Goal: Task Accomplishment & Management: Manage account settings

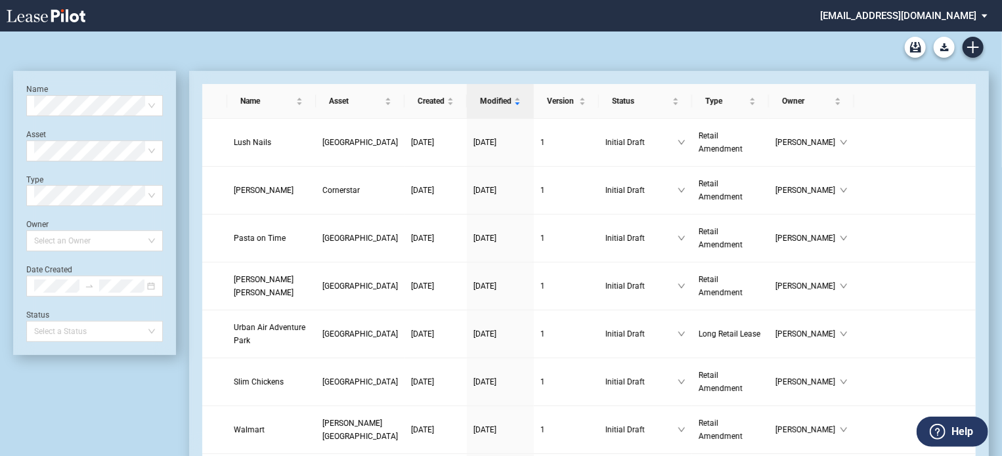
click at [60, 94] on div "Name Select name" at bounding box center [94, 100] width 137 height 32
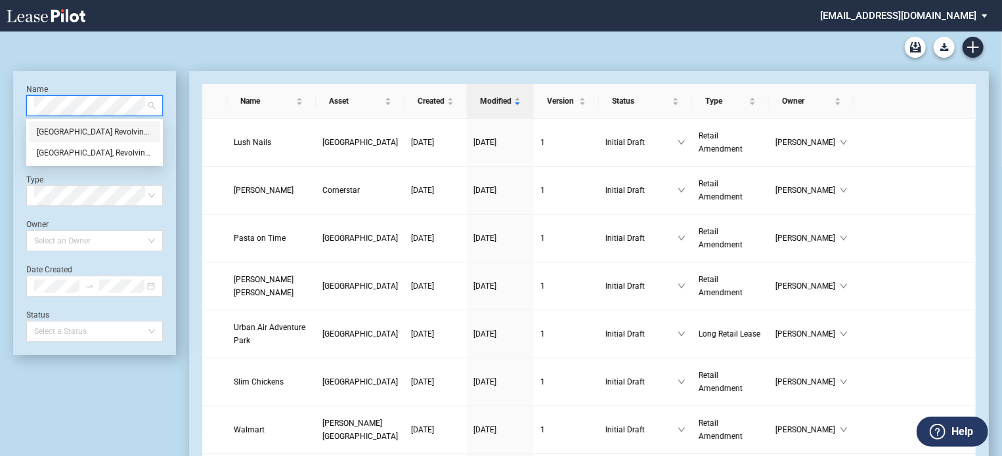
click at [105, 135] on div "Shinjuku Station Revolving Sushi Bar" at bounding box center [95, 131] width 116 height 13
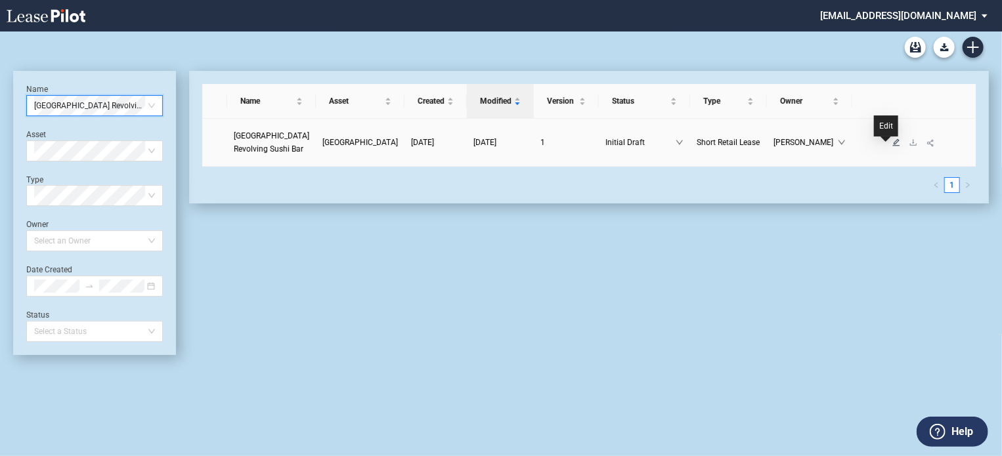
click at [892, 146] on icon "edit" at bounding box center [896, 142] width 8 height 8
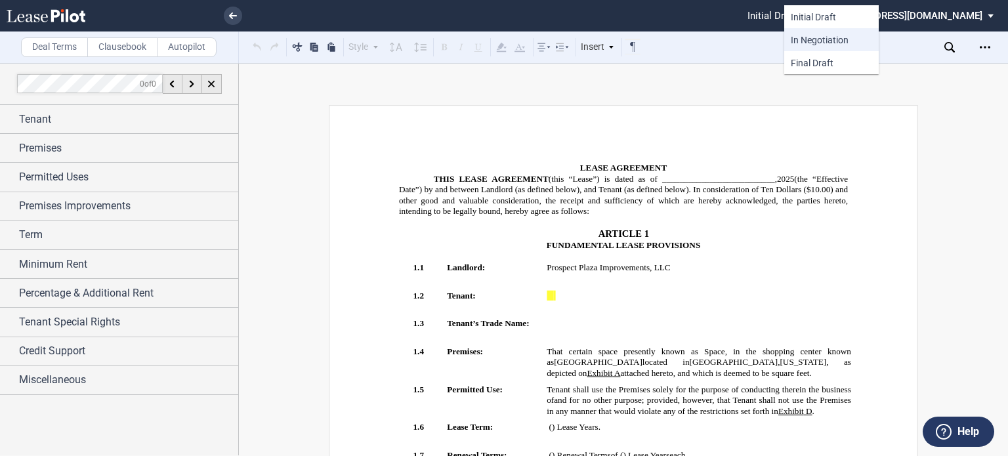
click at [843, 44] on span "In Negotiation" at bounding box center [820, 40] width 58 height 11
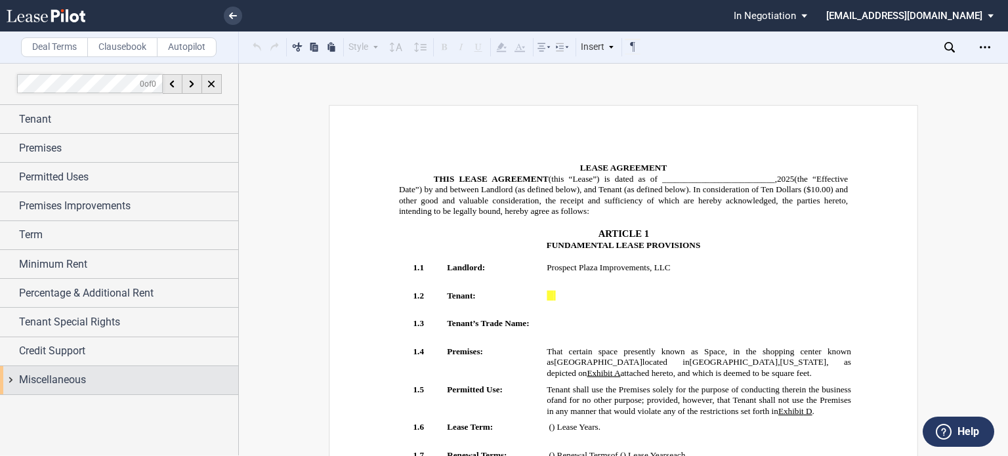
click at [16, 377] on div "Miscellaneous" at bounding box center [119, 380] width 238 height 28
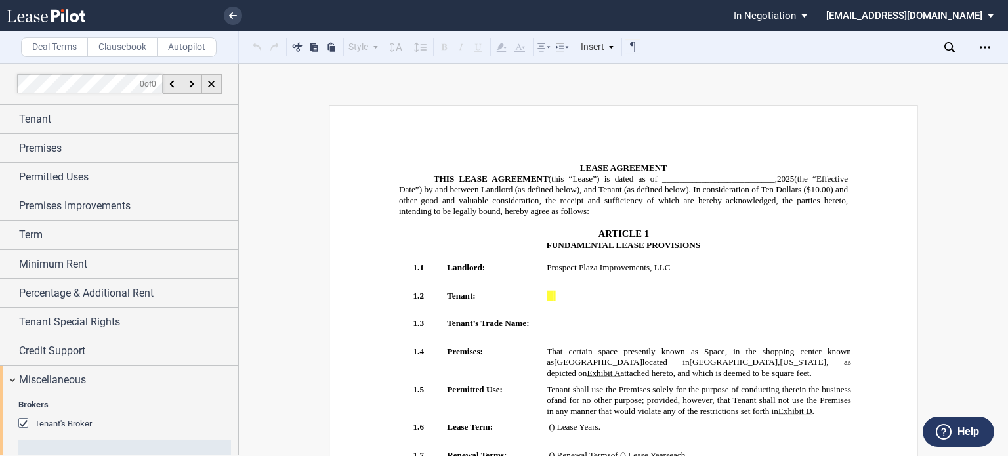
scroll to position [262, 0]
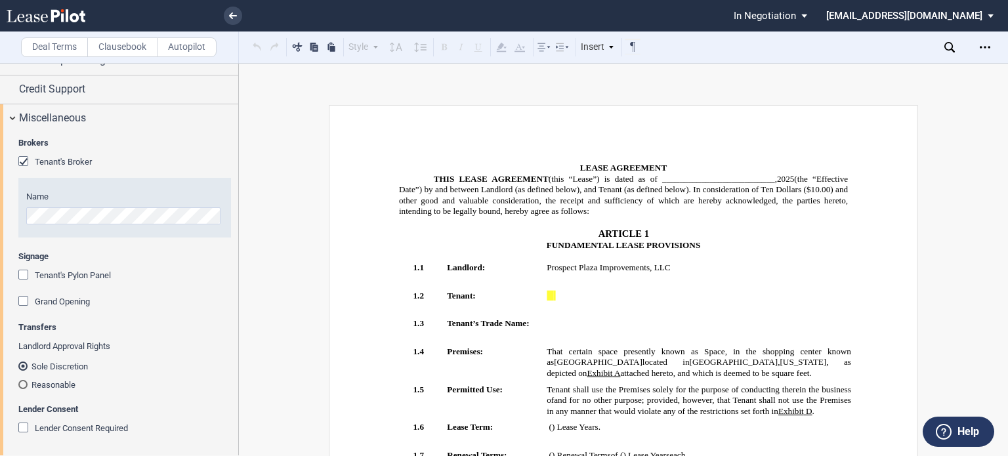
click at [26, 384] on div "Reasonable" at bounding box center [22, 384] width 9 height 9
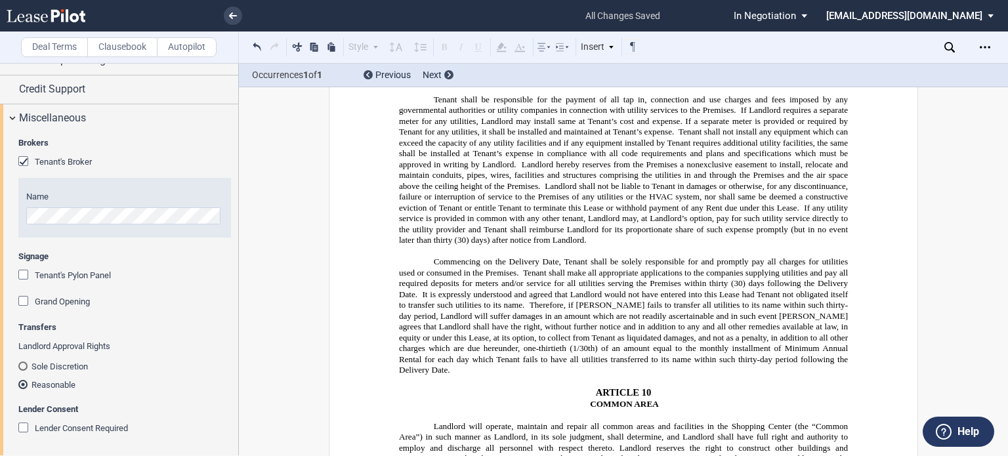
scroll to position [196, 0]
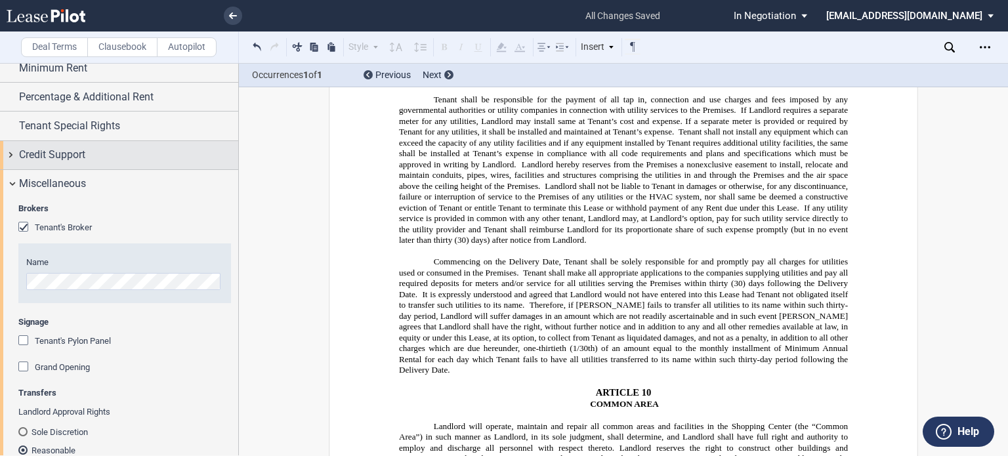
click at [16, 154] on div "Credit Support" at bounding box center [119, 155] width 238 height 28
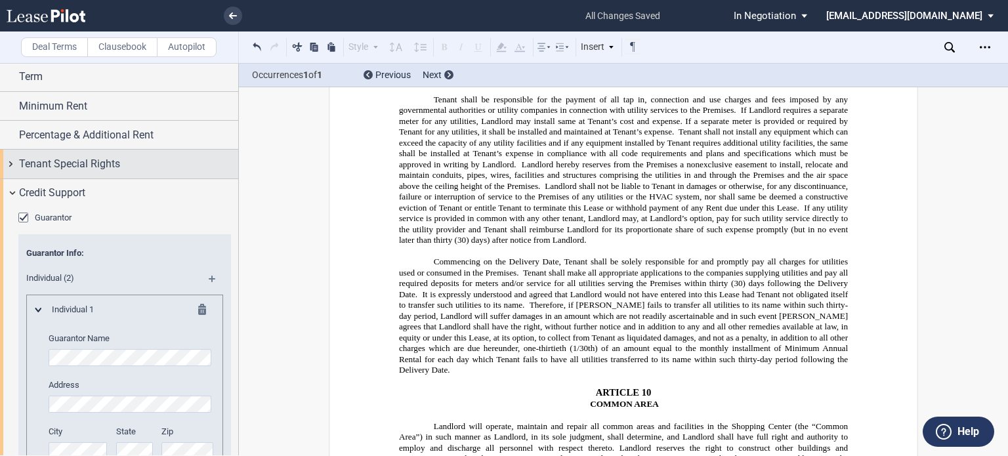
scroll to position [131, 0]
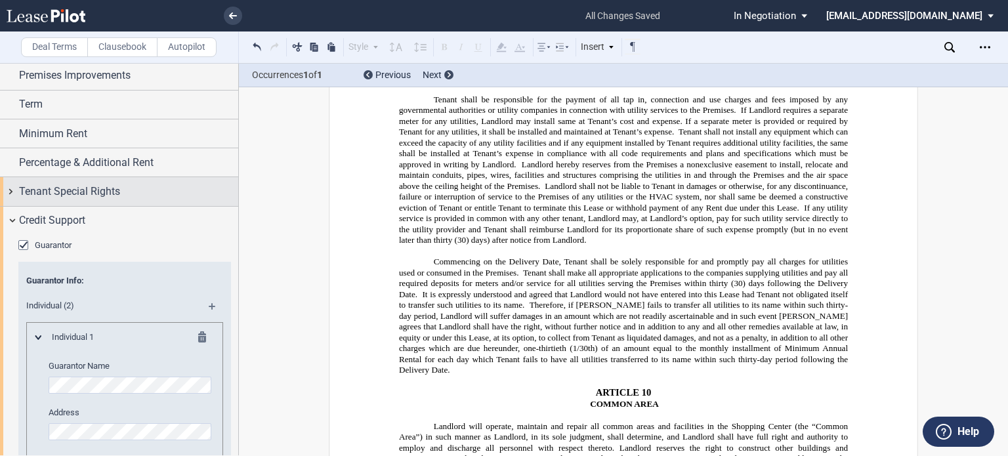
click at [18, 192] on div "Tenant Special Rights" at bounding box center [119, 191] width 238 height 28
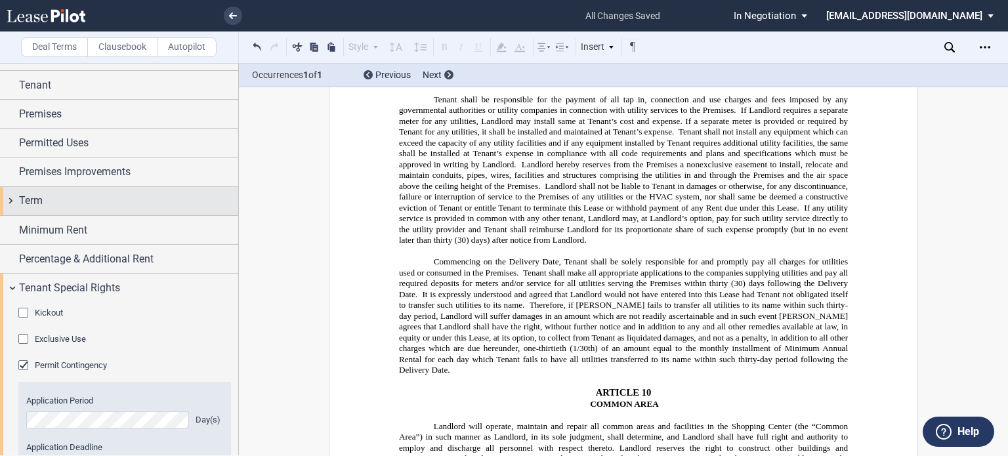
scroll to position [0, 0]
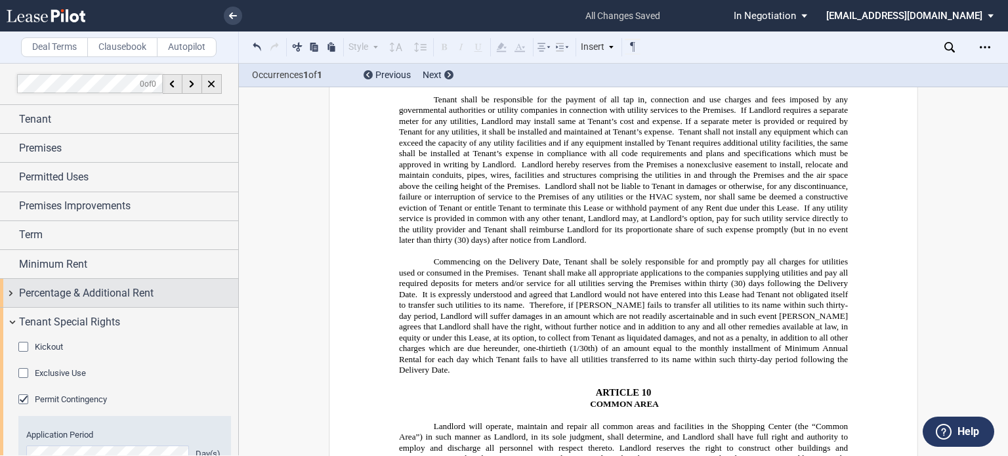
click at [16, 291] on div "Percentage & Additional Rent" at bounding box center [119, 293] width 238 height 28
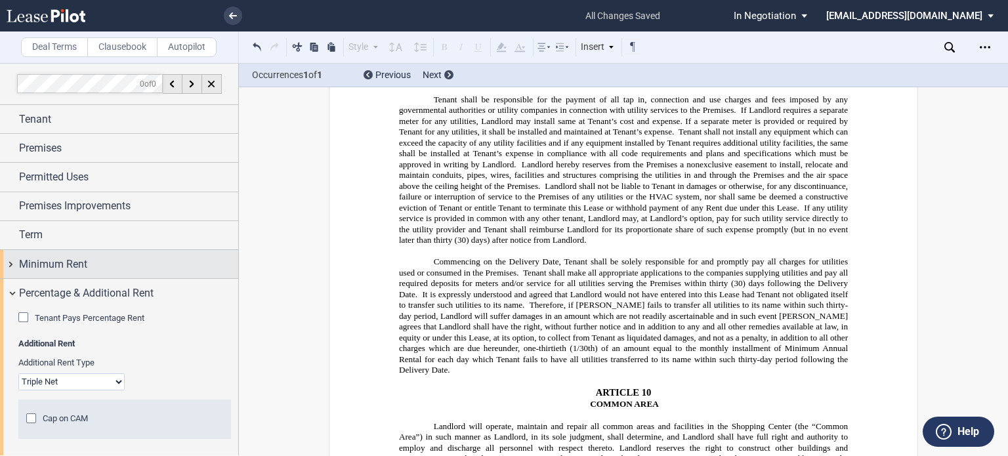
click at [12, 264] on div "Minimum Rent" at bounding box center [119, 264] width 238 height 28
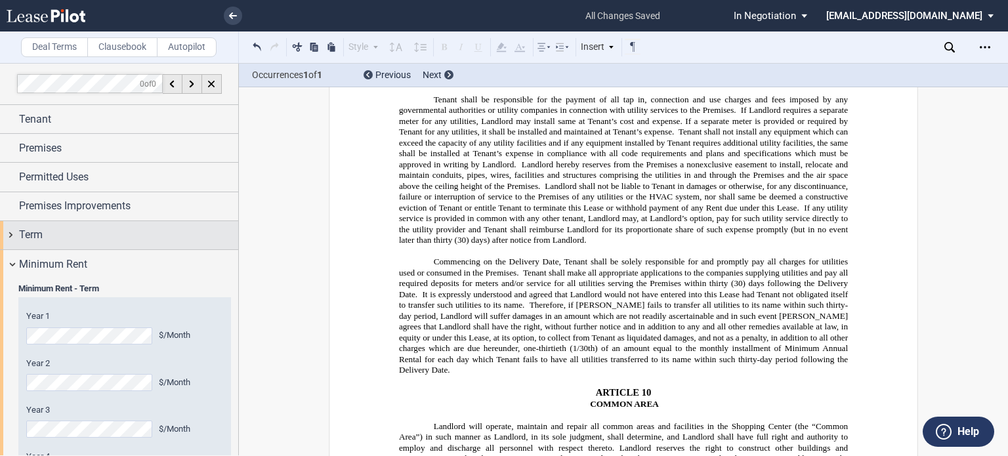
click at [9, 240] on div "Term" at bounding box center [119, 235] width 238 height 28
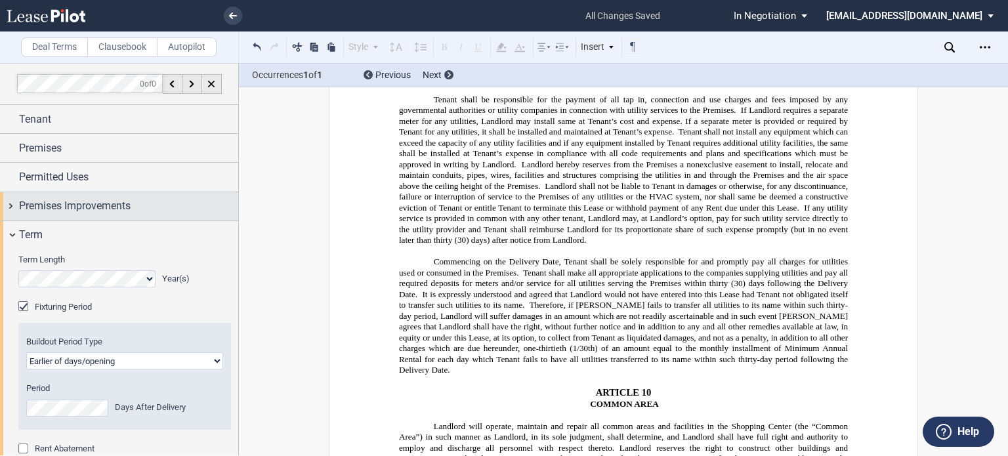
click at [9, 200] on div "Premises Improvements" at bounding box center [119, 206] width 238 height 28
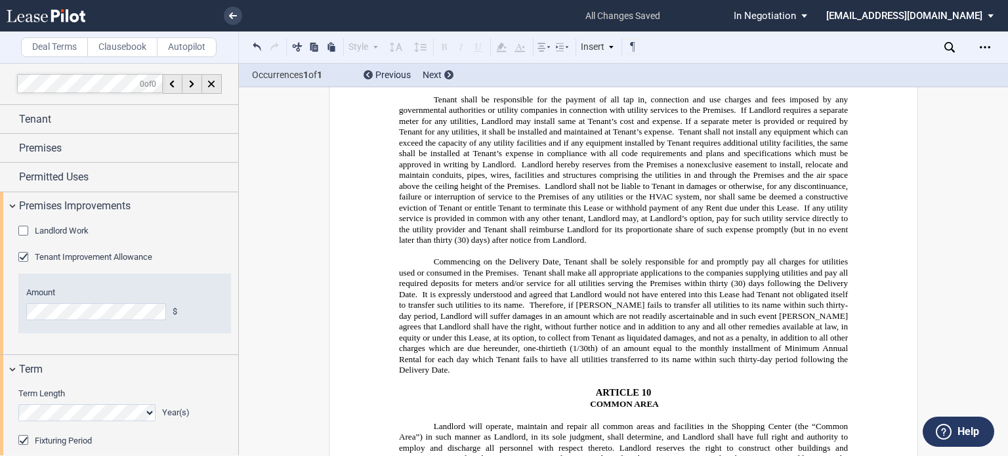
click at [12, 171] on div "Permitted Uses" at bounding box center [119, 177] width 238 height 28
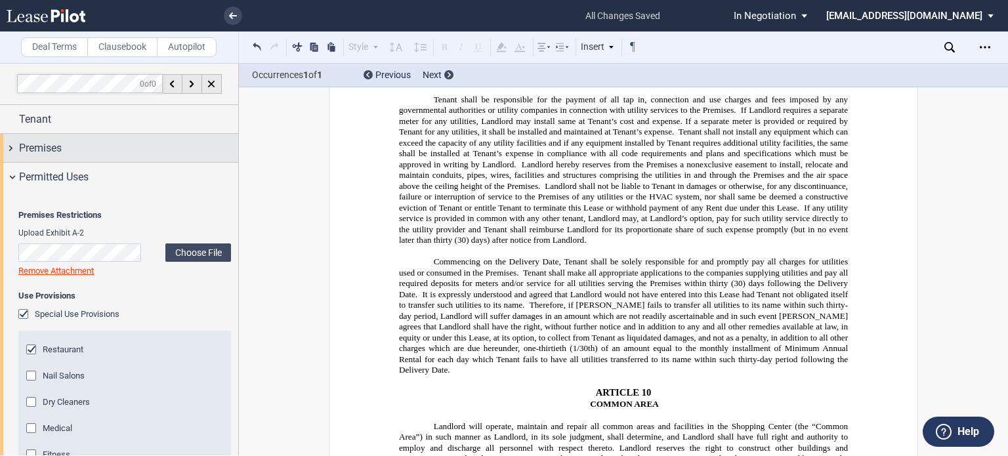
click at [14, 150] on div "Premises" at bounding box center [119, 148] width 238 height 28
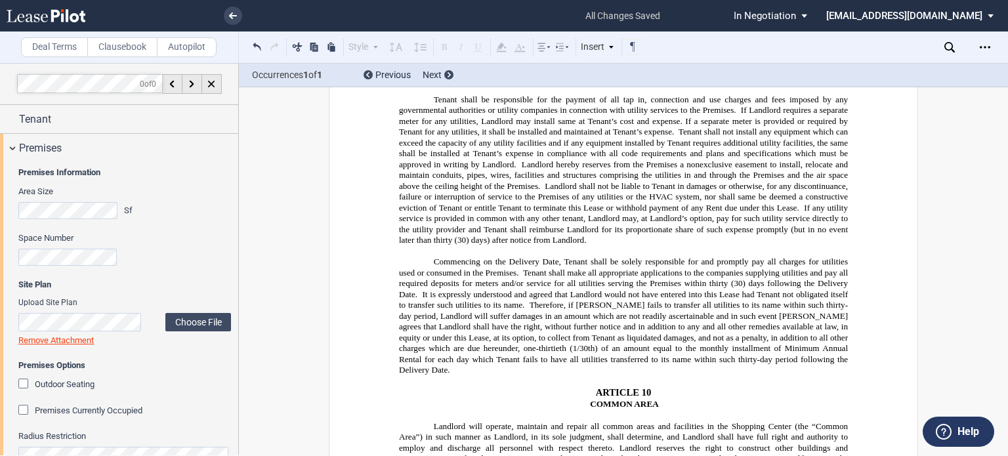
scroll to position [197, 0]
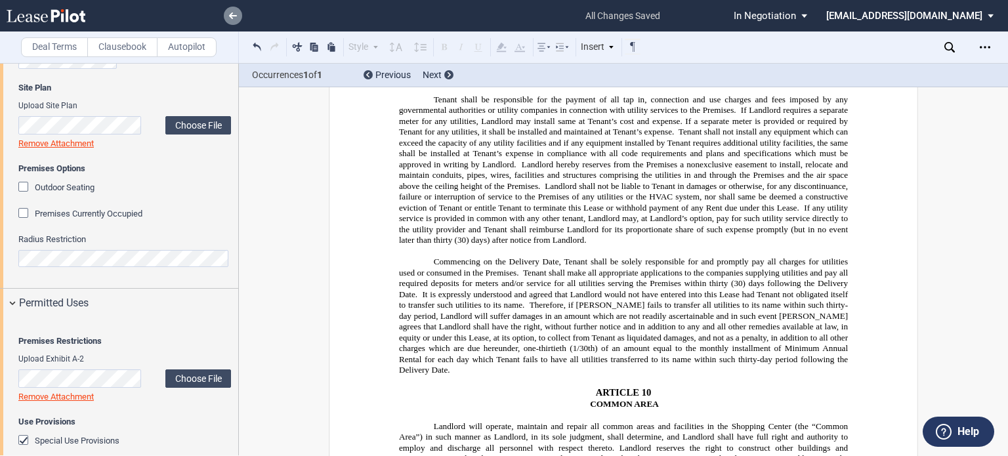
click at [233, 17] on icon at bounding box center [233, 15] width 8 height 7
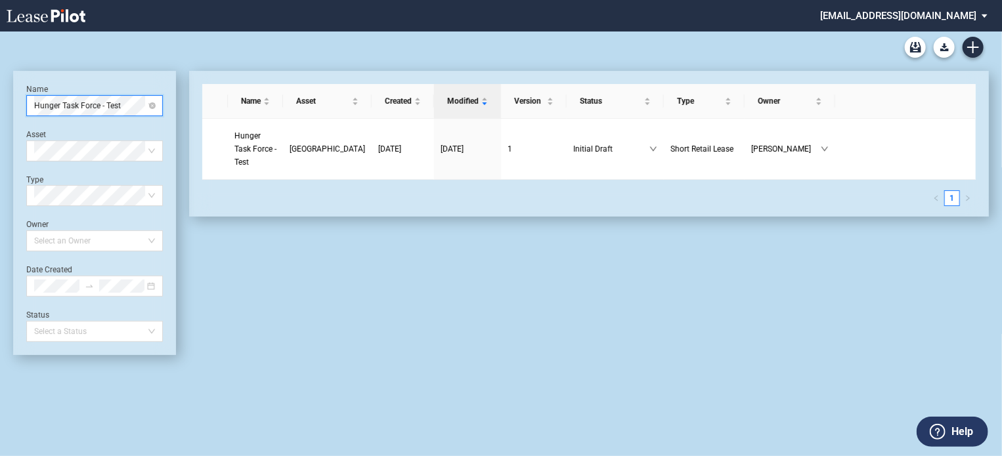
click at [148, 100] on span "Hunger Task Force - Test" at bounding box center [94, 106] width 121 height 20
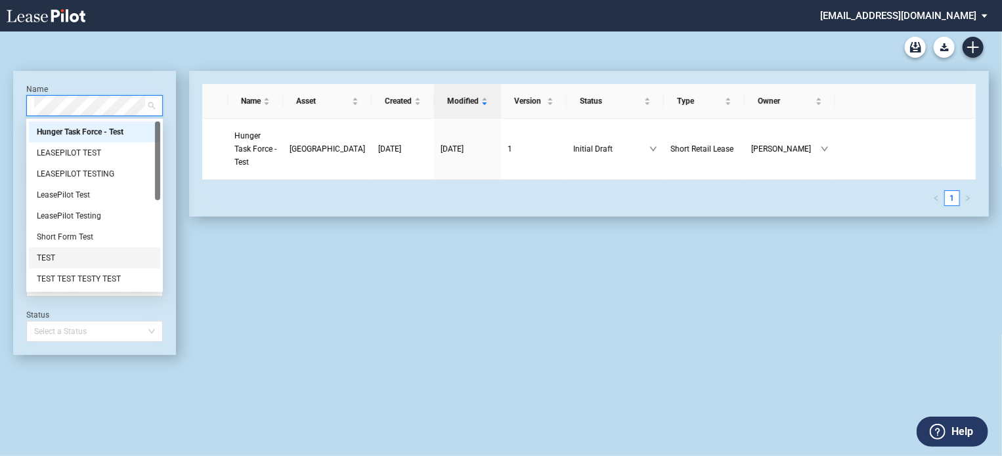
scroll to position [66, 0]
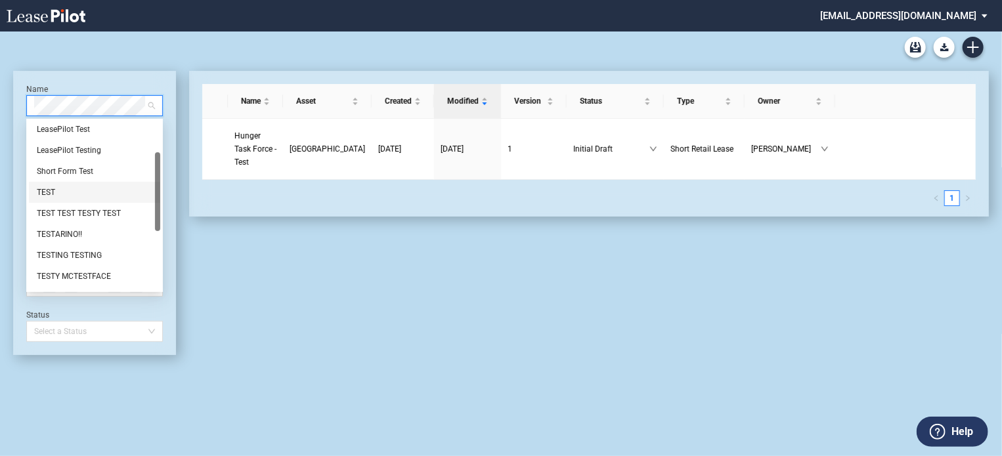
click at [77, 190] on div "TEST" at bounding box center [95, 192] width 116 height 13
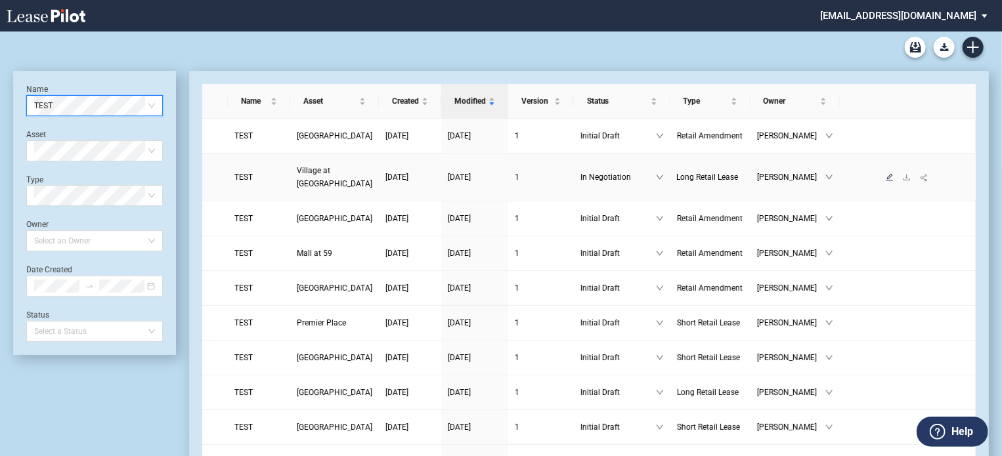
click at [887, 180] on icon "edit" at bounding box center [889, 176] width 7 height 7
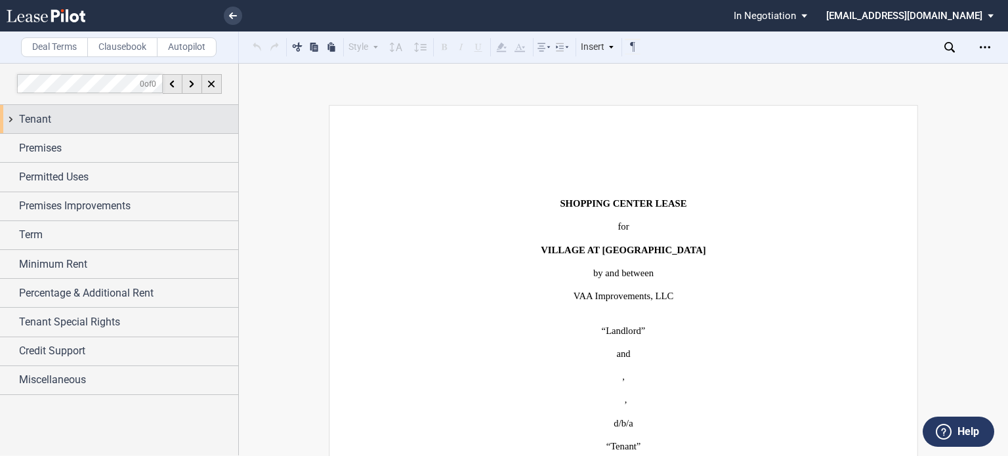
click at [32, 120] on span "Tenant" at bounding box center [35, 120] width 32 height 16
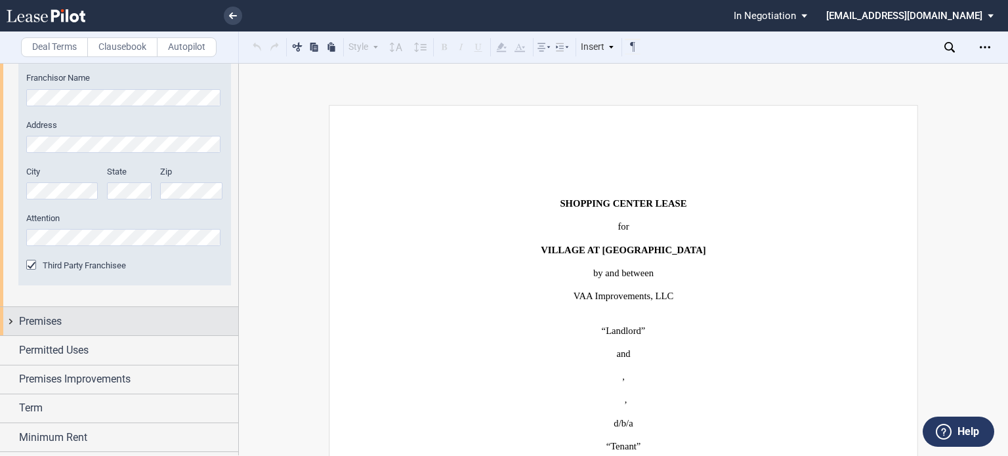
click at [39, 333] on div "Premises" at bounding box center [119, 321] width 238 height 28
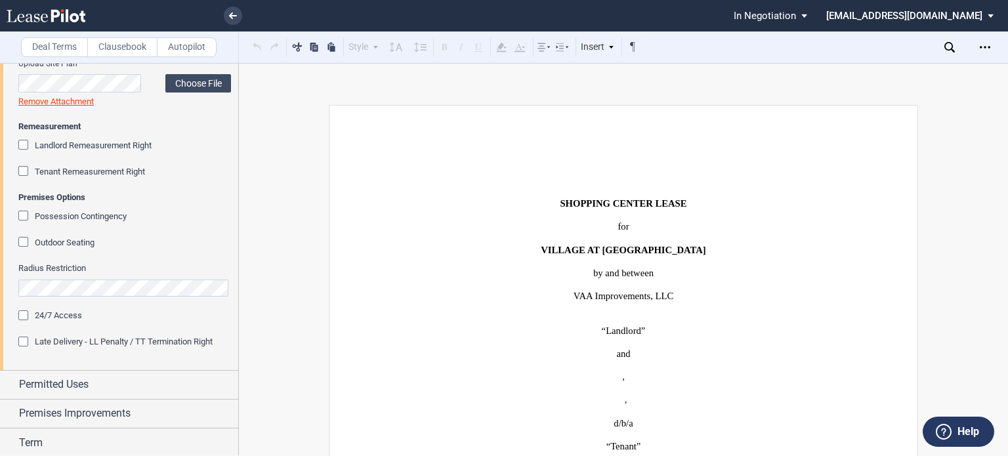
scroll to position [984, 0]
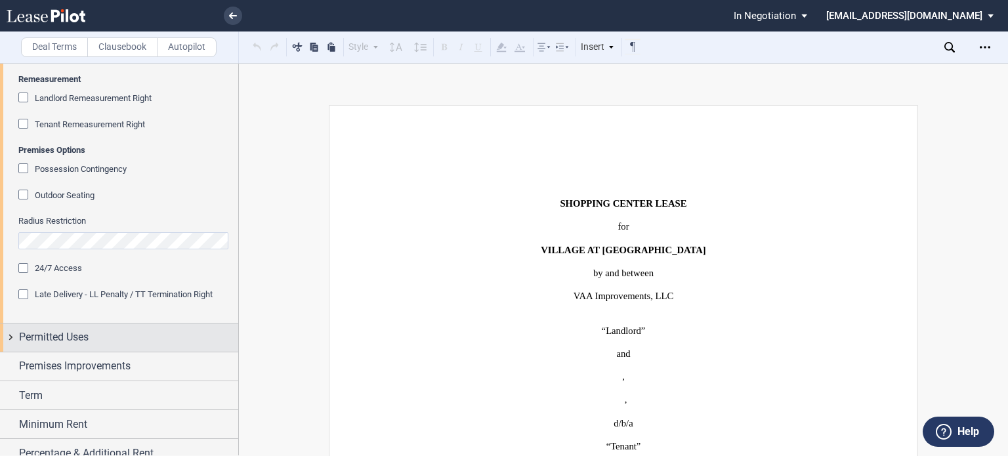
click at [66, 327] on div "Permitted Uses" at bounding box center [119, 338] width 238 height 28
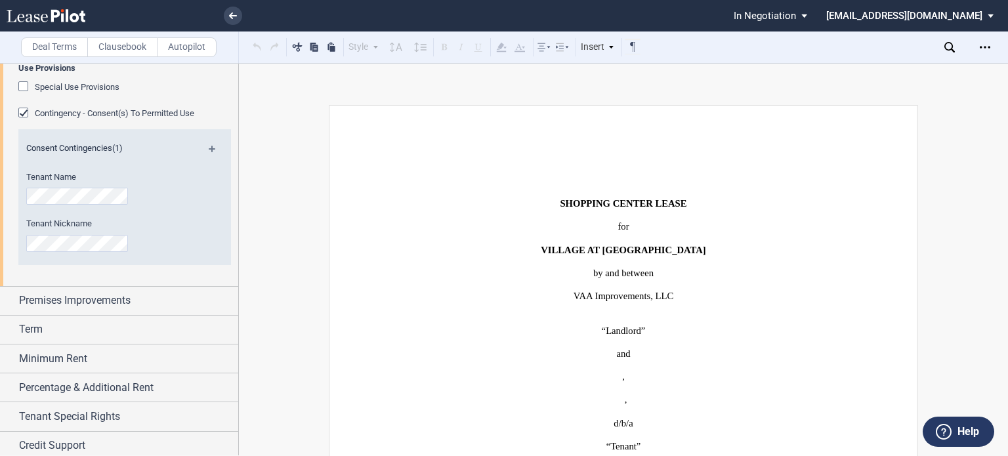
scroll to position [1378, 0]
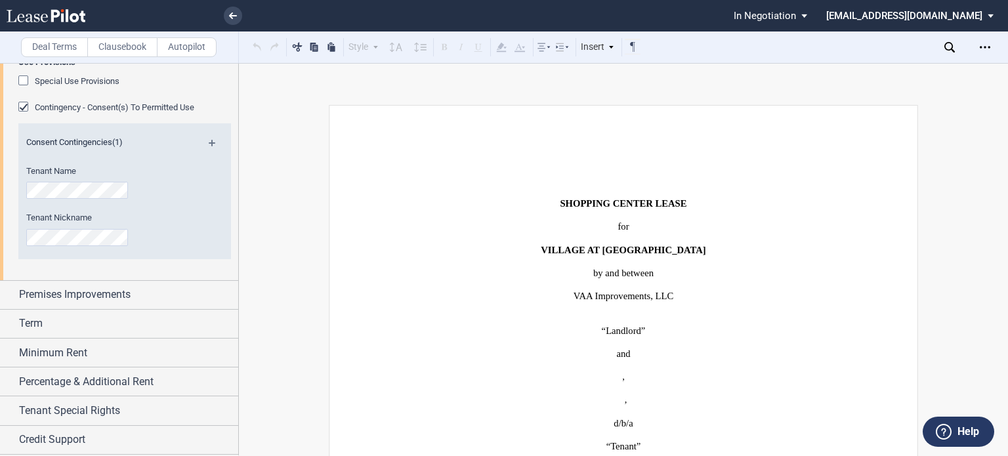
click at [20, 89] on div "Special Use Provisions" at bounding box center [24, 81] width 13 height 13
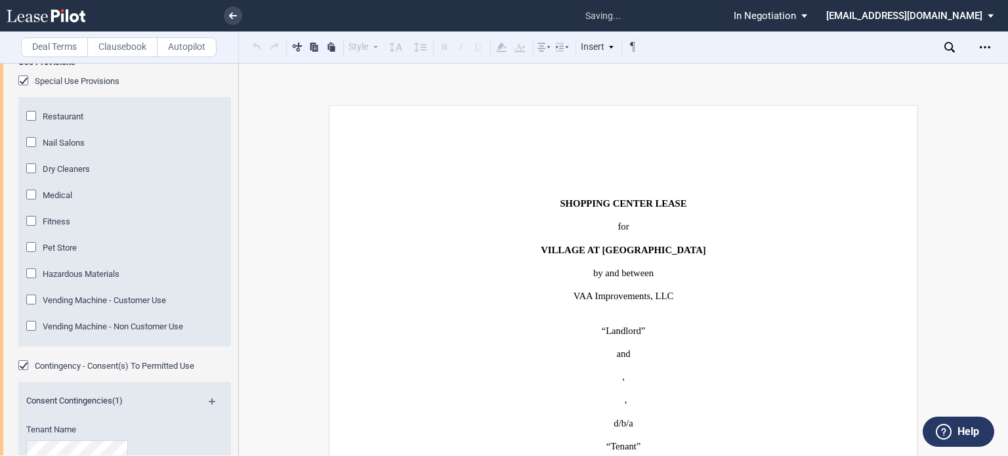
click at [26, 89] on div "Special Use Provisions" at bounding box center [24, 81] width 13 height 13
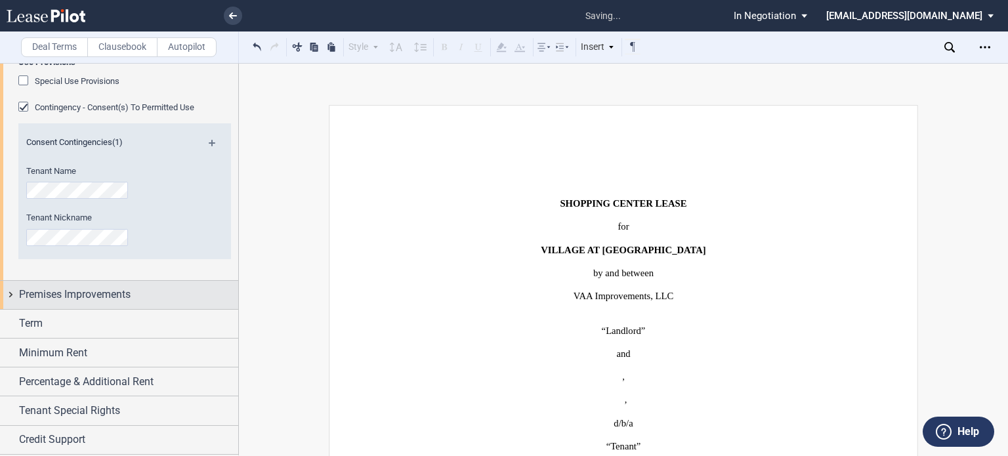
click at [30, 309] on div "Premises Improvements" at bounding box center [119, 295] width 238 height 28
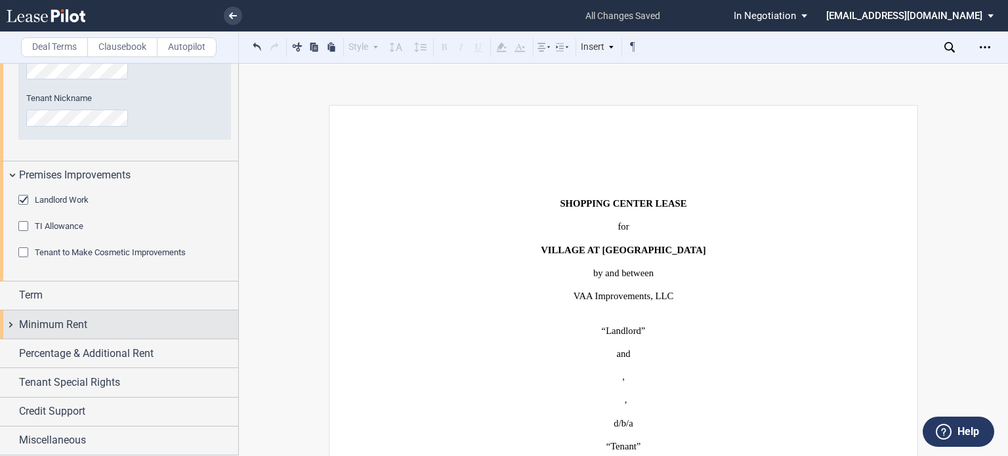
scroll to position [1569, 0]
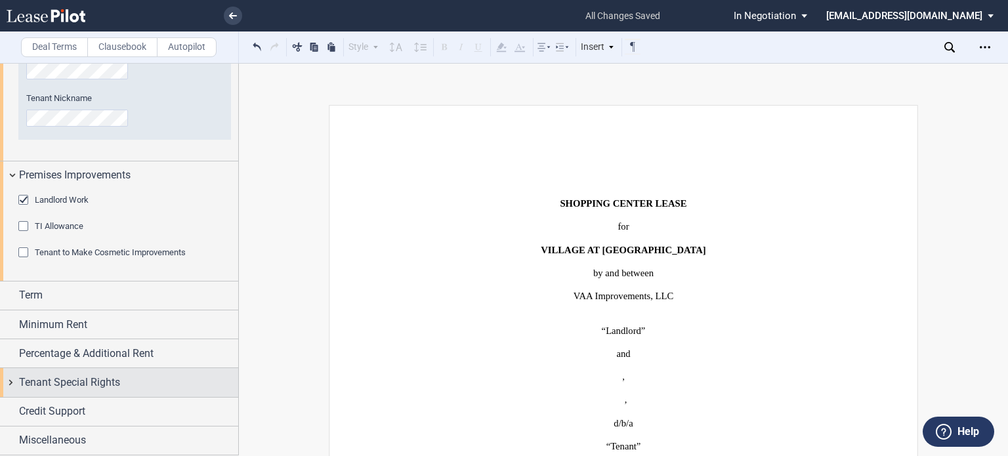
click at [64, 381] on span "Tenant Special Rights" at bounding box center [69, 383] width 101 height 16
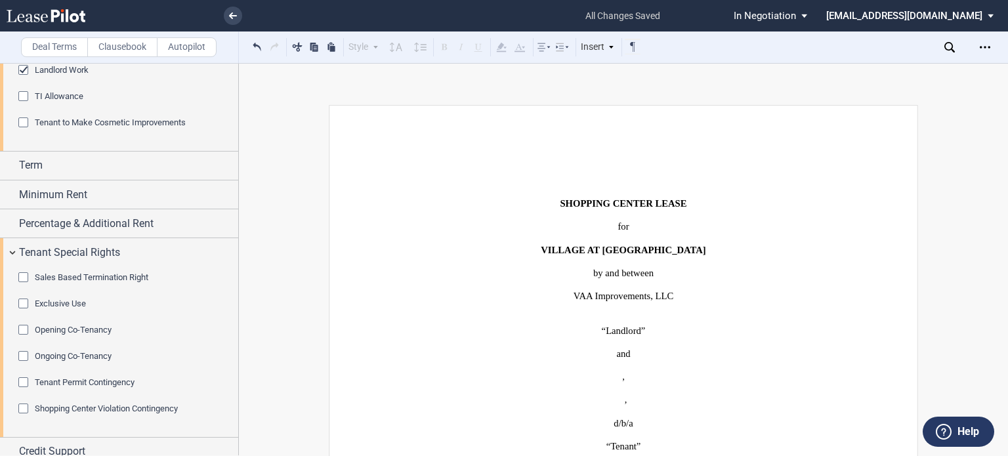
scroll to position [1739, 0]
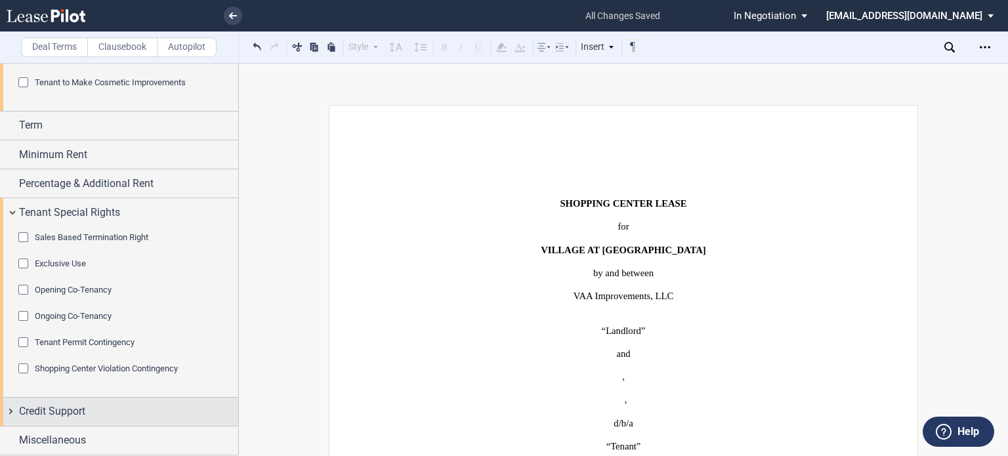
click at [66, 407] on span "Credit Support" at bounding box center [52, 412] width 66 height 16
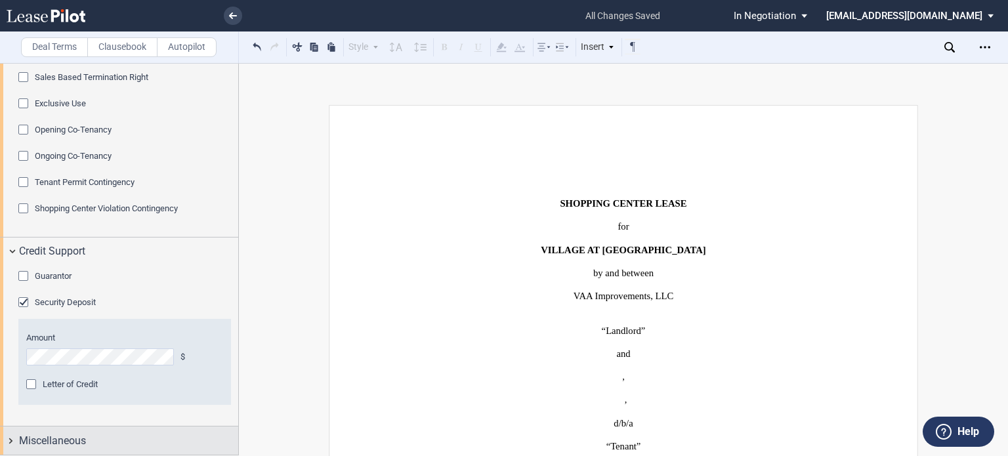
click at [54, 440] on span "Miscellaneous" at bounding box center [52, 441] width 67 height 16
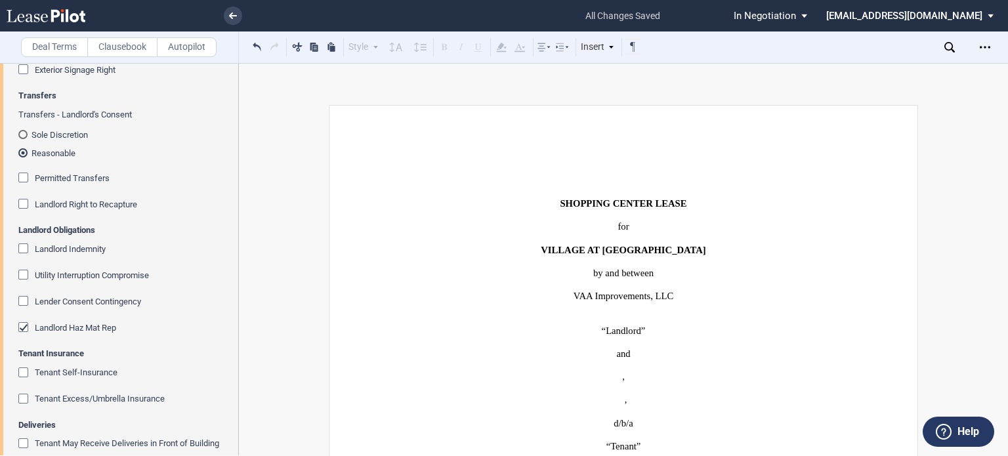
scroll to position [2424, 0]
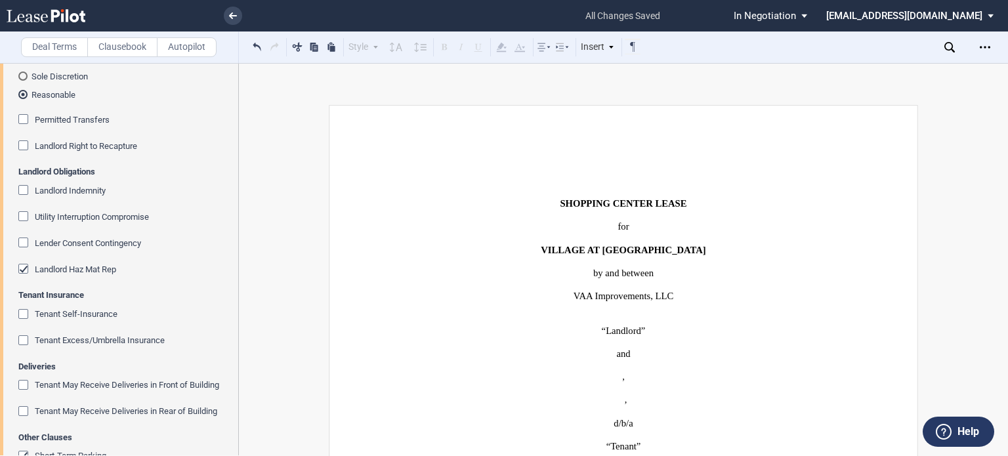
click at [23, 154] on div "Landlord Right to Recapture" at bounding box center [24, 146] width 13 height 13
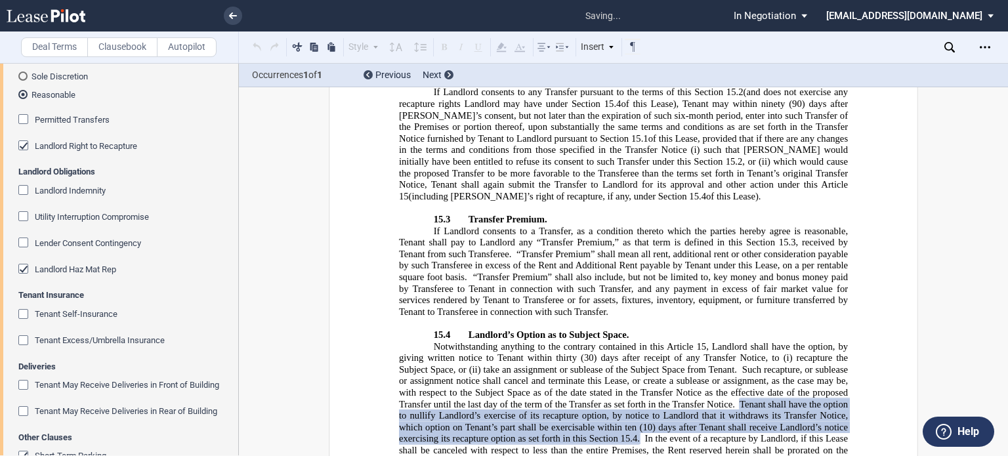
scroll to position [11686, 0]
